Goal: Task Accomplishment & Management: Manage account settings

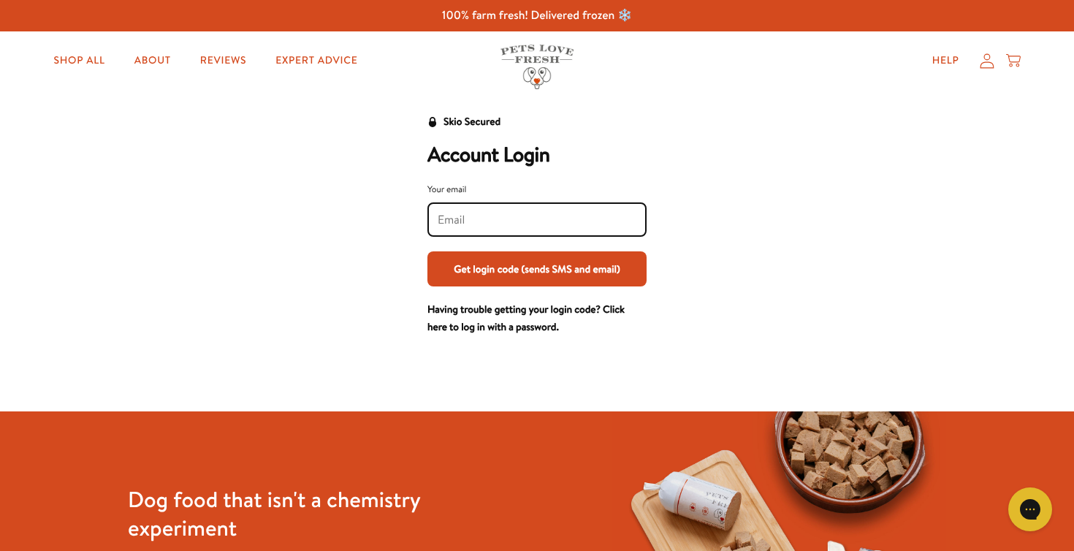
type input "marktreacher@gmail.com"
click at [582, 267] on button "Get login code (sends SMS and email)" at bounding box center [536, 268] width 219 height 35
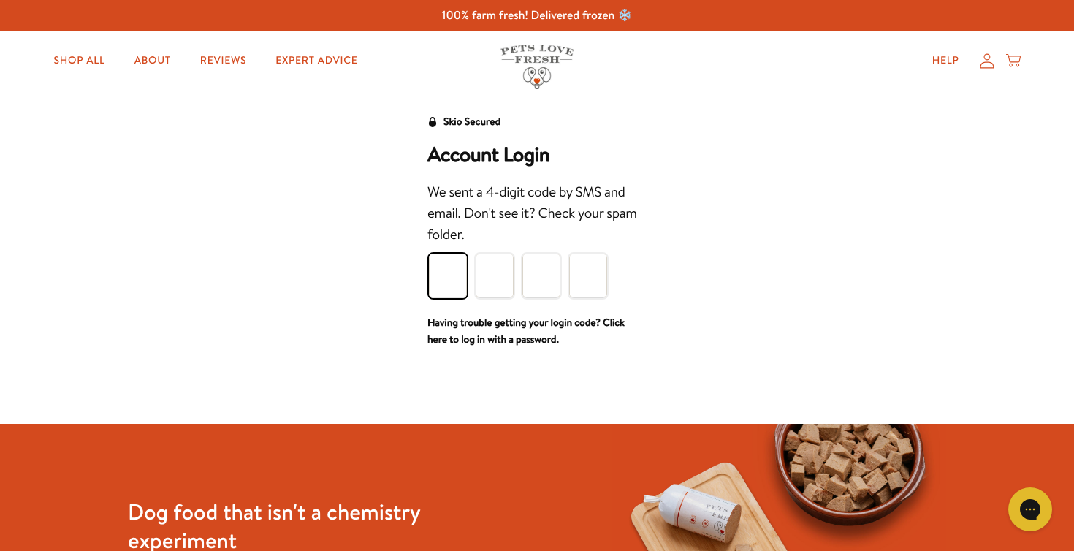
type input "9"
type input "5"
type input "3"
type input "2"
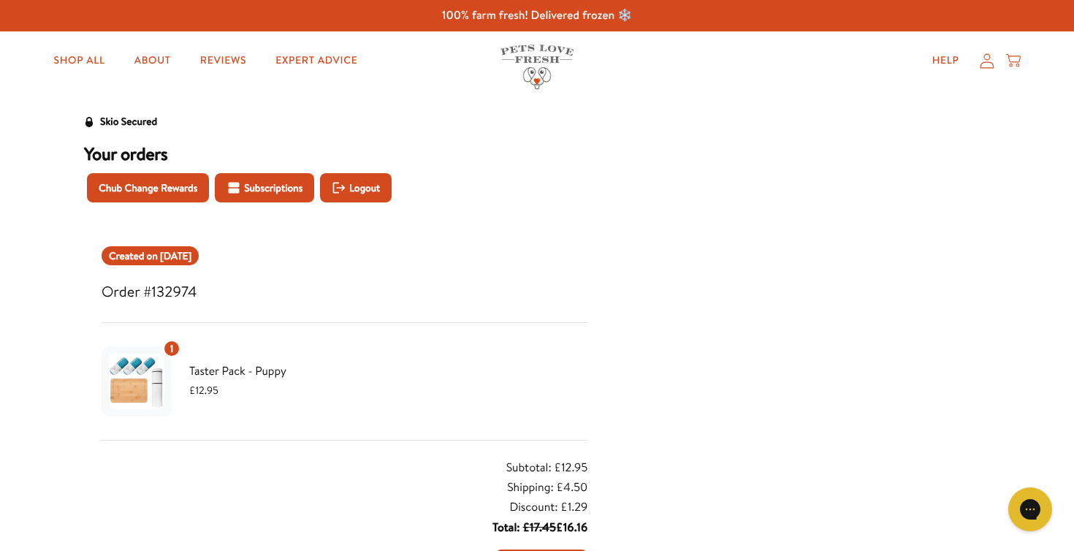
click at [983, 61] on icon at bounding box center [987, 60] width 15 height 15
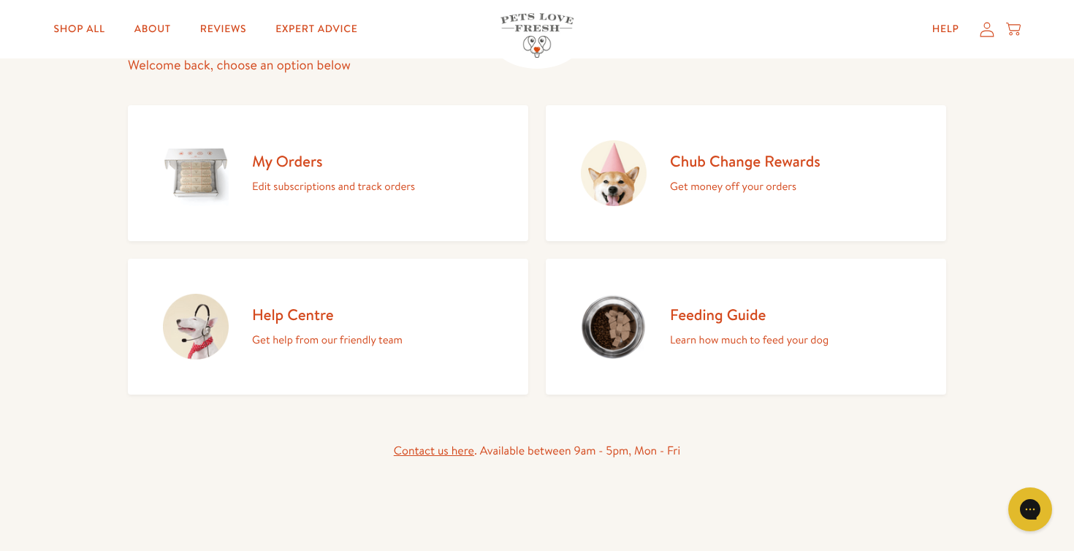
scroll to position [140, 0]
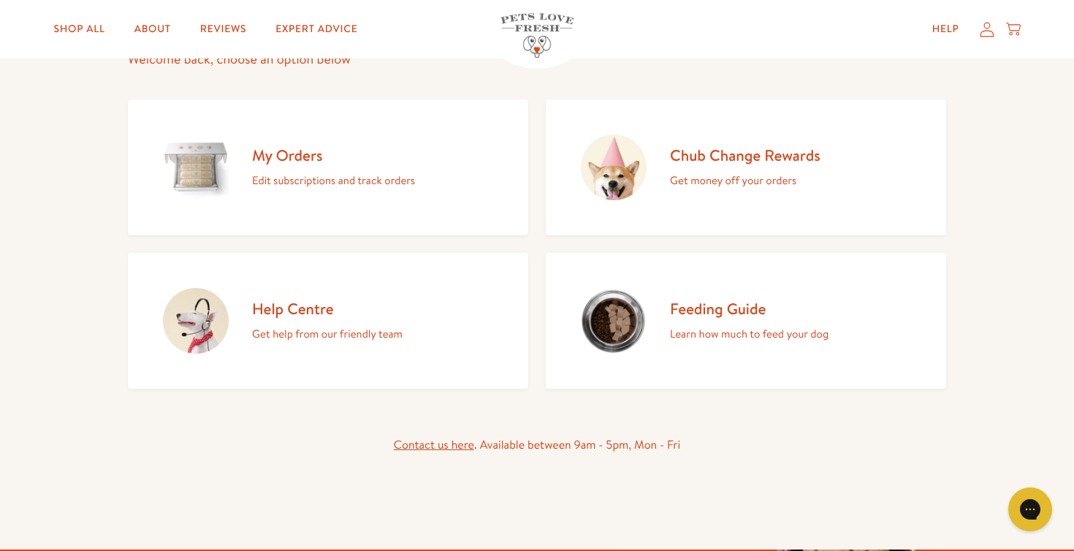
click at [313, 191] on link "My Orders Edit subscriptions and track orders" at bounding box center [328, 167] width 400 height 136
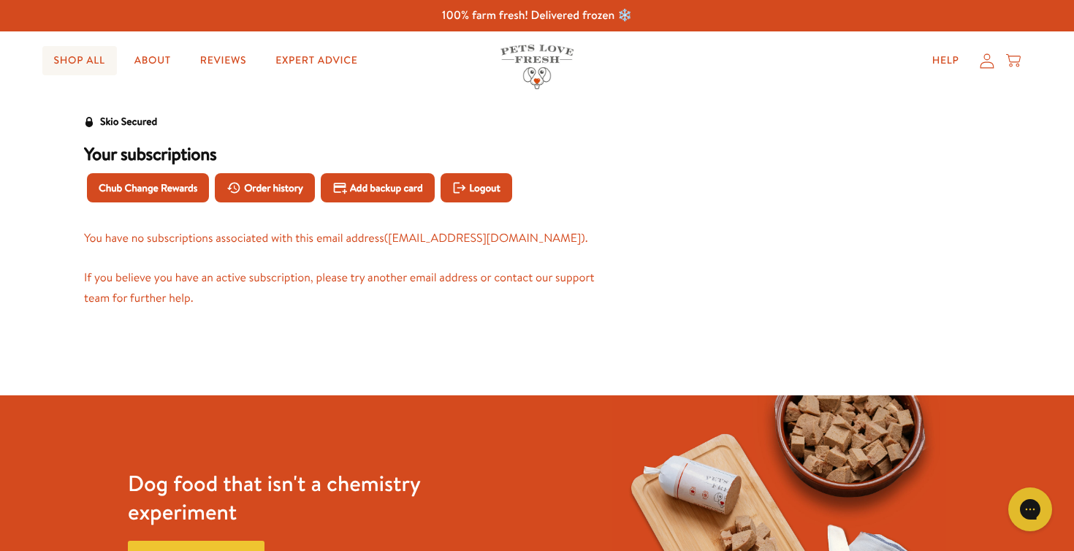
click at [95, 58] on link "Shop All" at bounding box center [79, 60] width 75 height 29
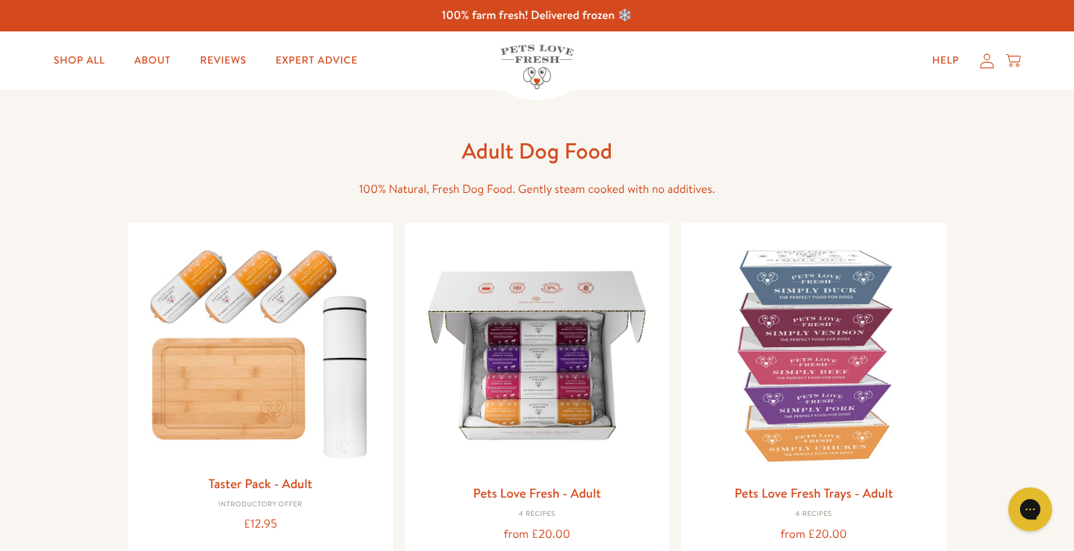
click at [989, 61] on icon at bounding box center [987, 60] width 15 height 15
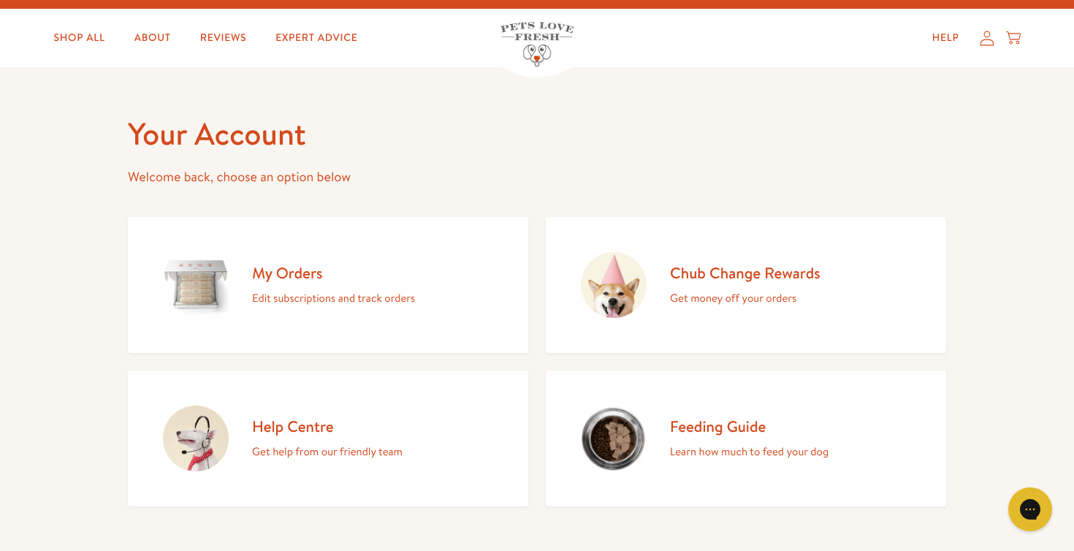
scroll to position [23, 0]
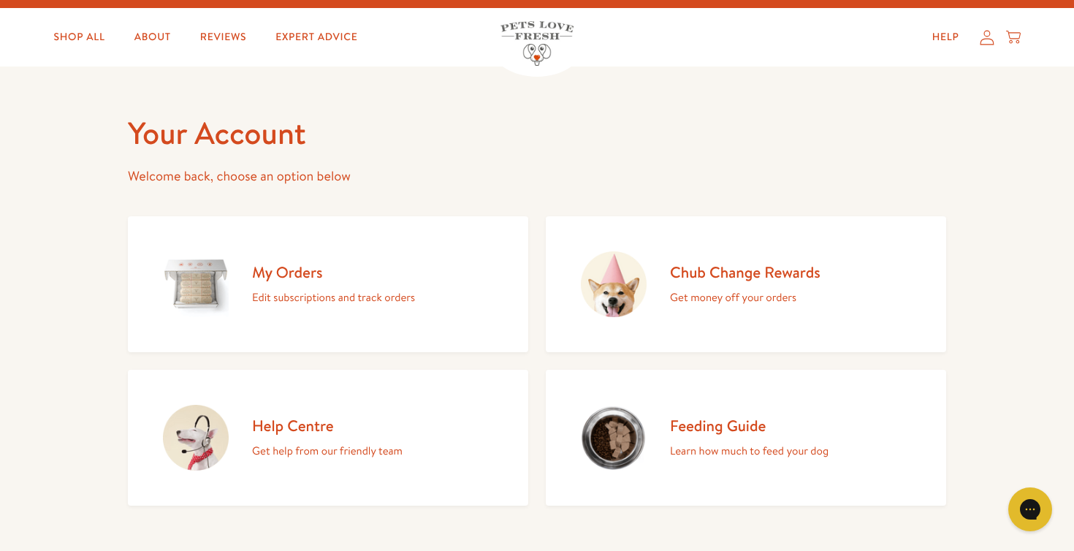
click at [306, 268] on h2 "My Orders" at bounding box center [333, 272] width 163 height 20
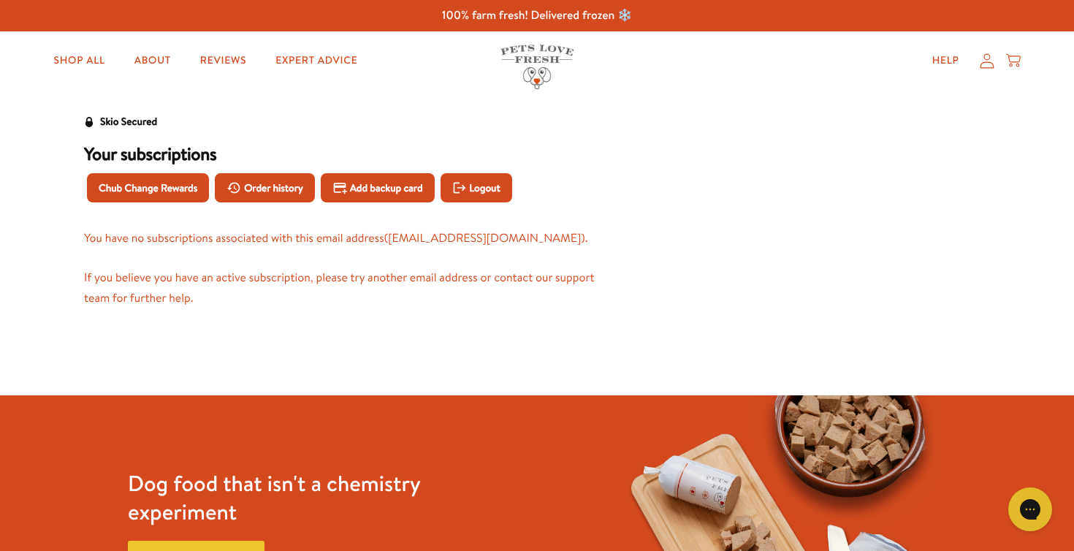
click at [983, 67] on icon at bounding box center [987, 60] width 14 height 15
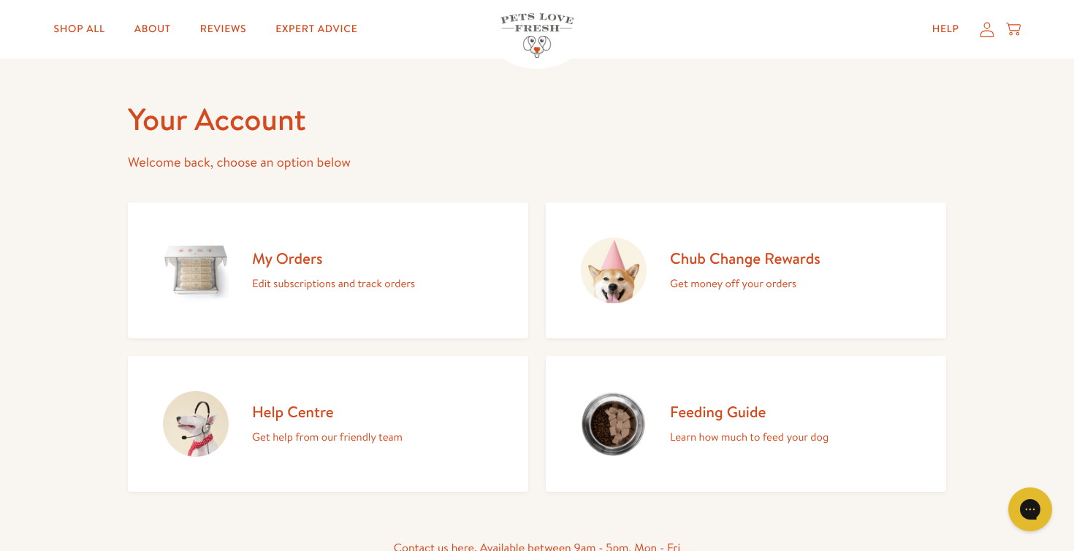
scroll to position [59, 0]
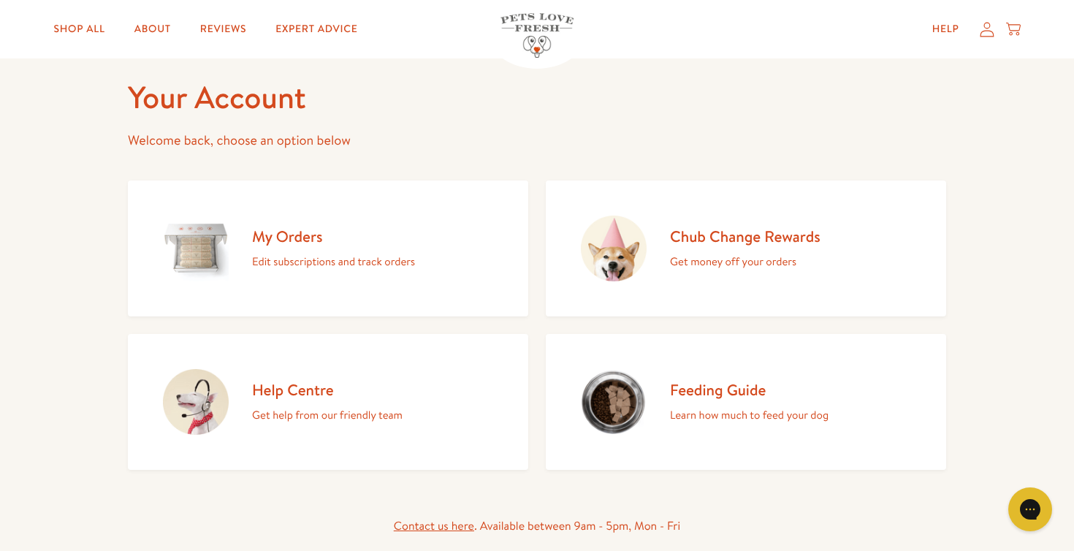
click at [319, 256] on p "Edit subscriptions and track orders" at bounding box center [333, 261] width 163 height 19
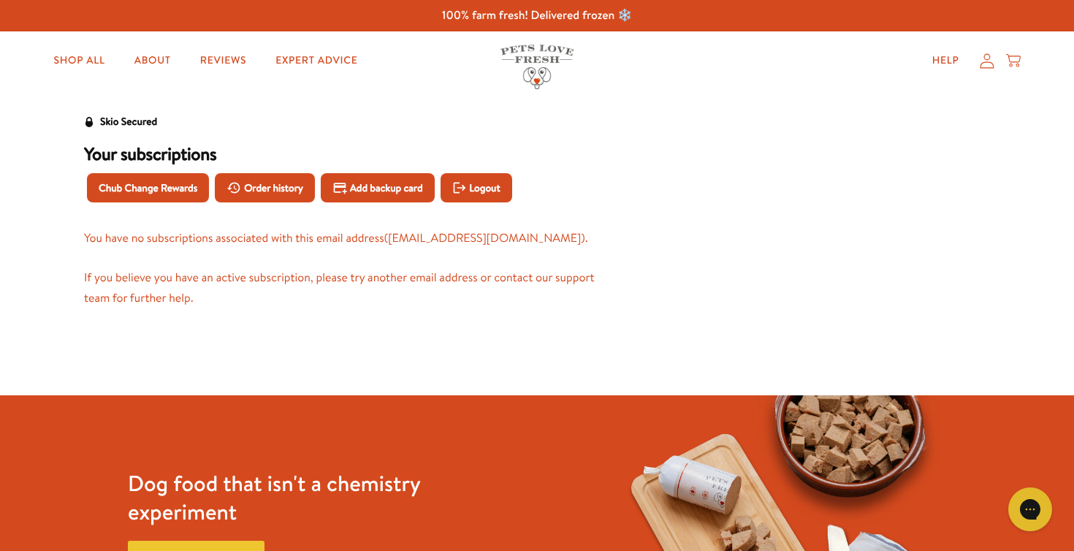
click at [991, 64] on icon at bounding box center [987, 60] width 15 height 15
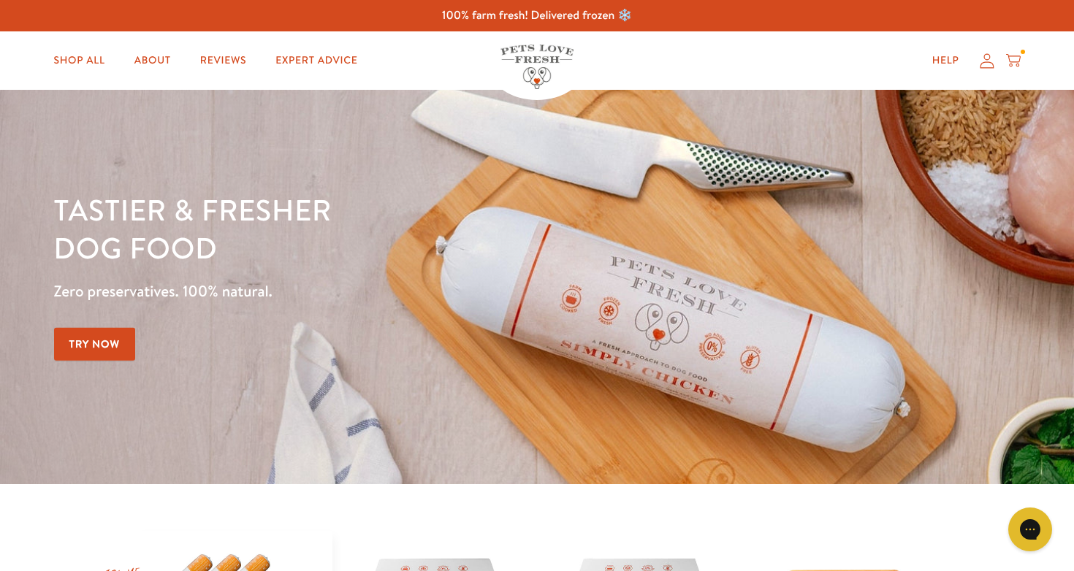
click at [1013, 61] on icon at bounding box center [1013, 61] width 15 height 16
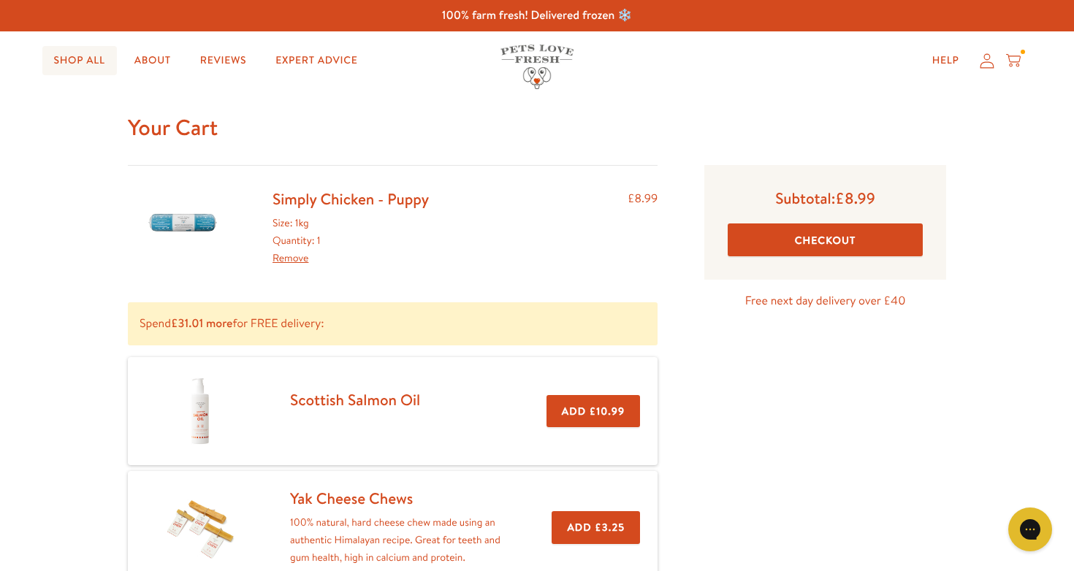
click at [85, 59] on link "Shop All" at bounding box center [79, 60] width 75 height 29
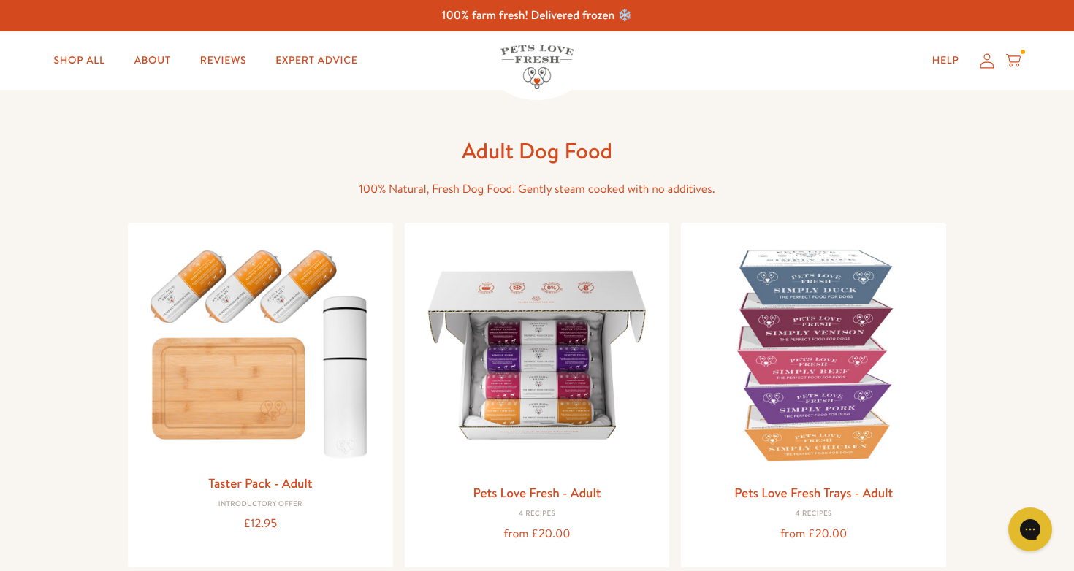
click at [988, 64] on icon at bounding box center [987, 60] width 15 height 15
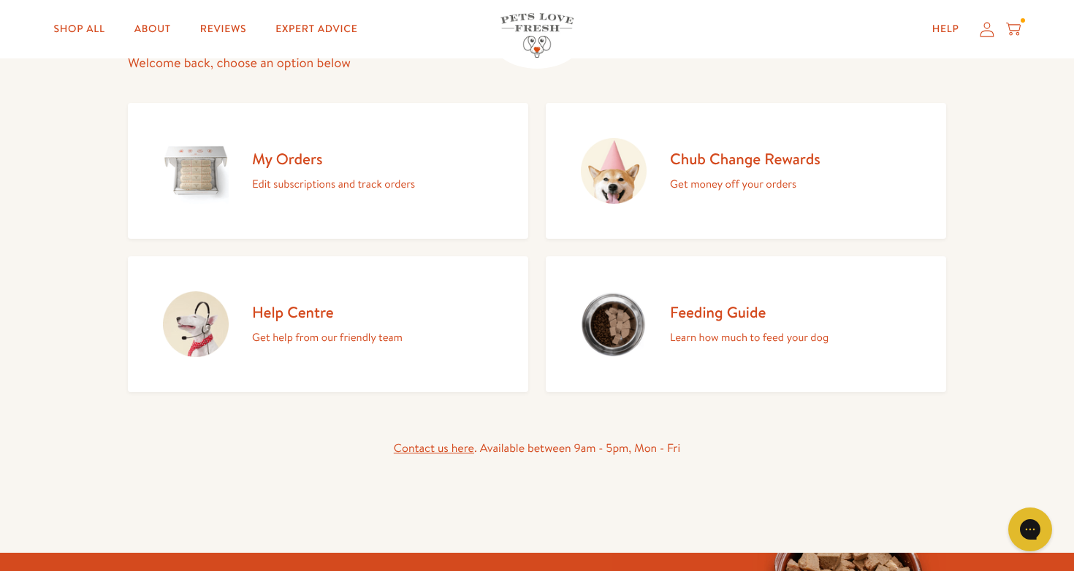
scroll to position [162, 0]
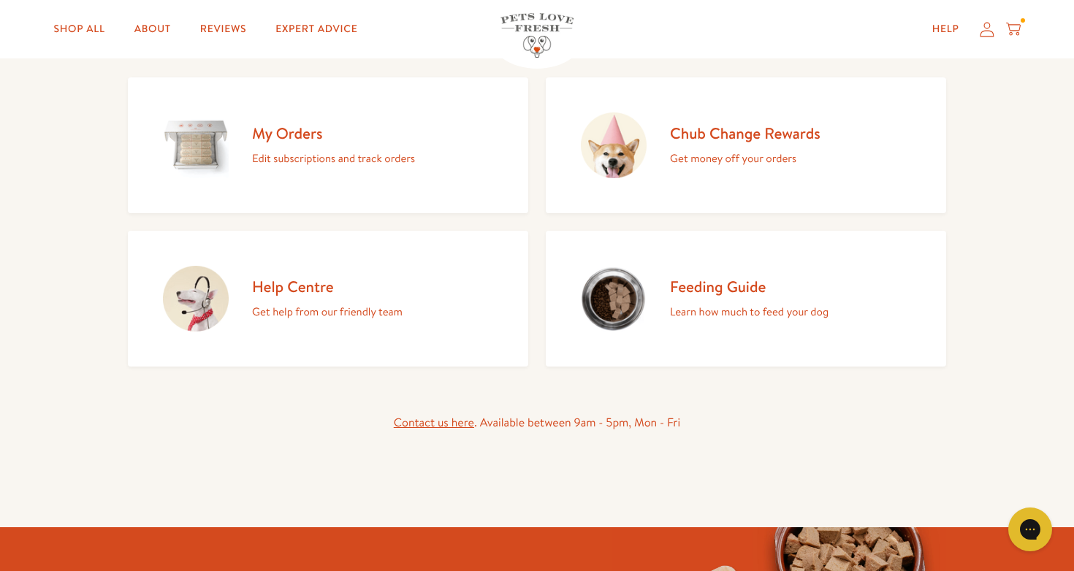
click at [288, 132] on h2 "My Orders" at bounding box center [333, 133] width 163 height 20
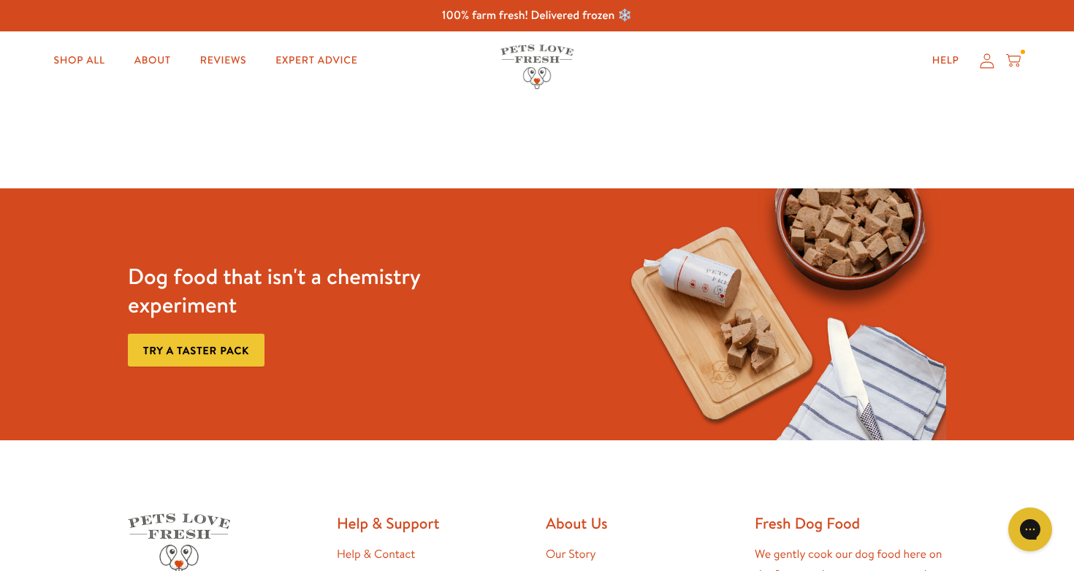
scroll to position [15, 0]
